Goal: Connect with others: Establish contact or relationships with other users

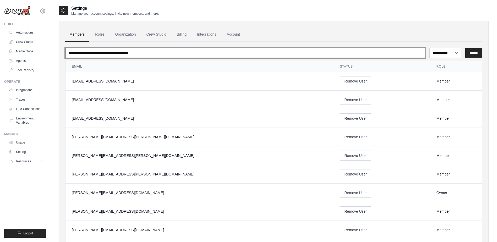
click at [140, 53] on input "email" at bounding box center [245, 53] width 360 height 10
paste input "**********"
type input "**********"
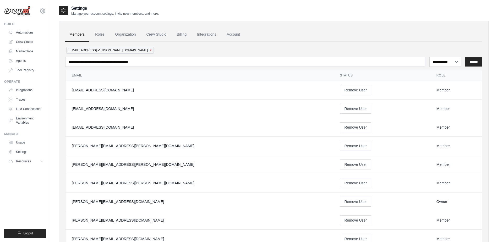
click at [150, 51] on button "x" at bounding box center [151, 50] width 2 height 4
